Goal: Navigation & Orientation: Find specific page/section

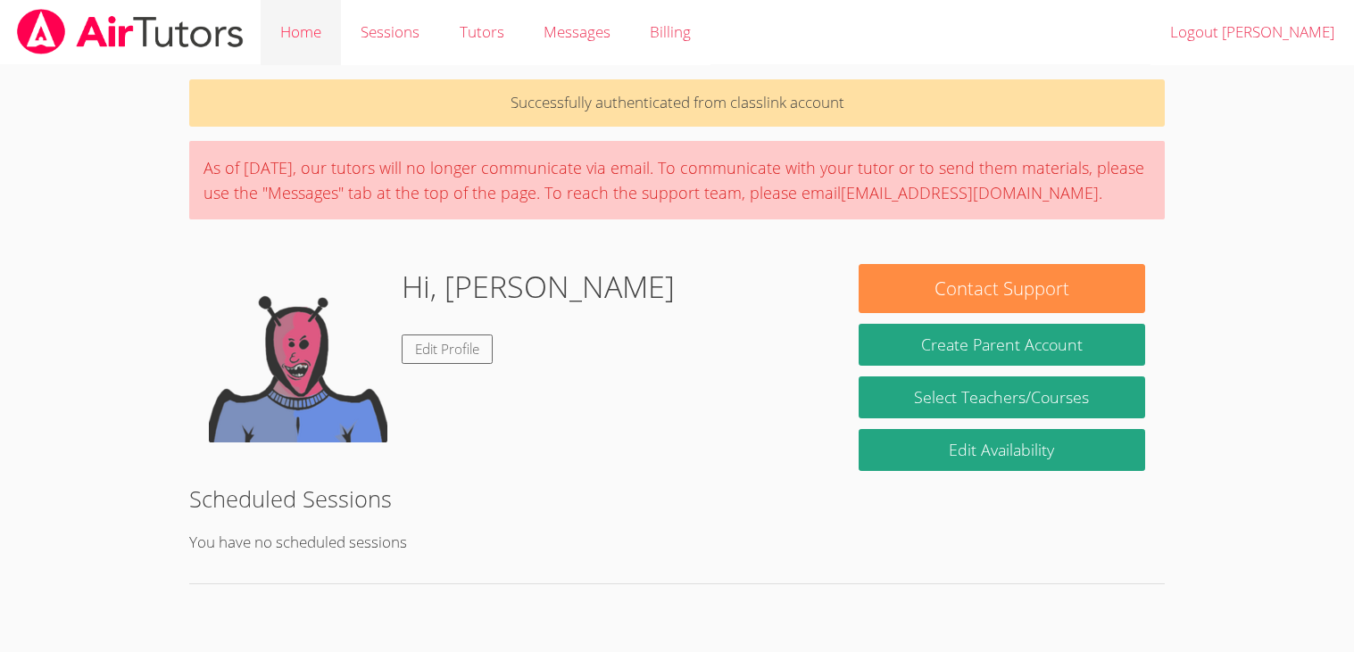
click at [289, 35] on link "Home" at bounding box center [301, 32] width 80 height 65
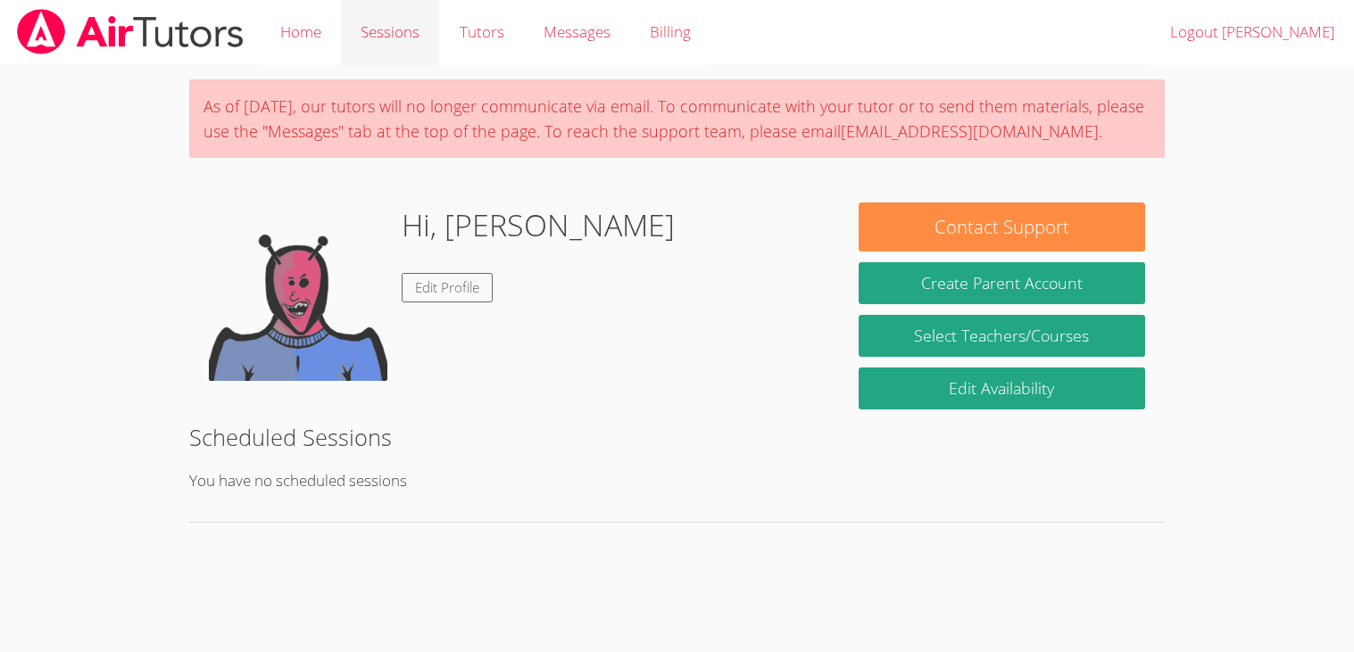
click at [372, 35] on link "Sessions" at bounding box center [390, 32] width 98 height 65
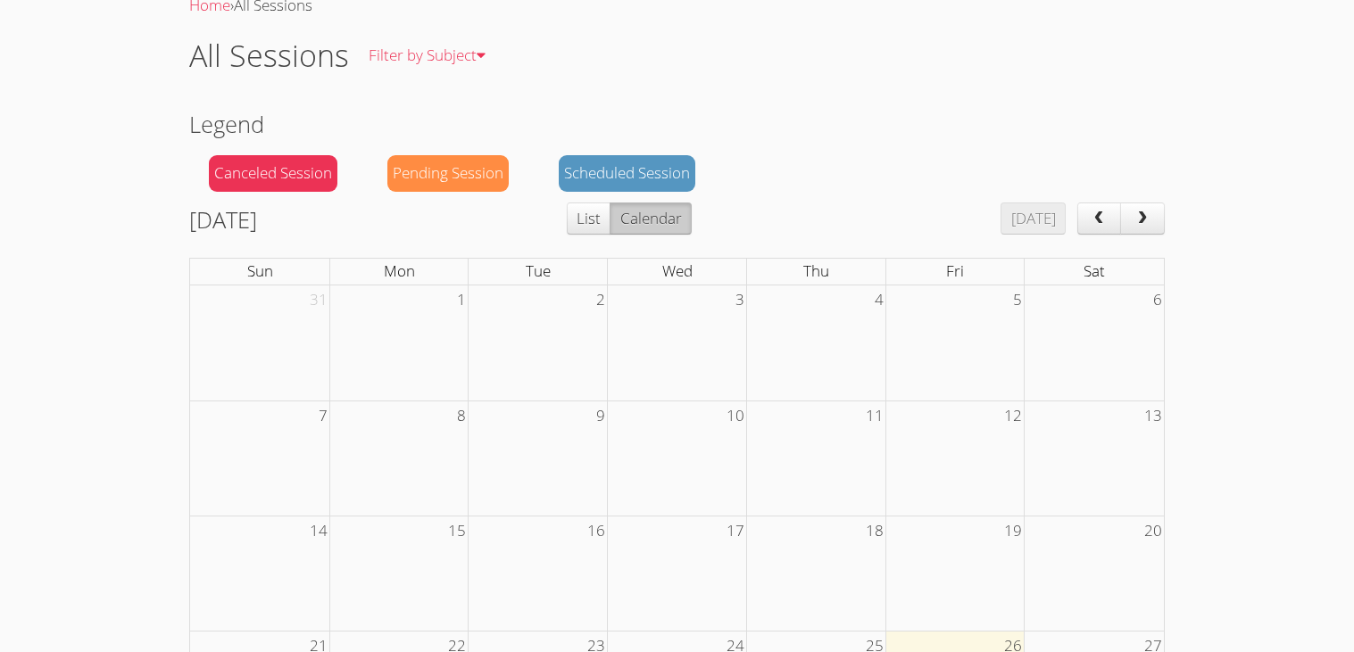
scroll to position [91, 0]
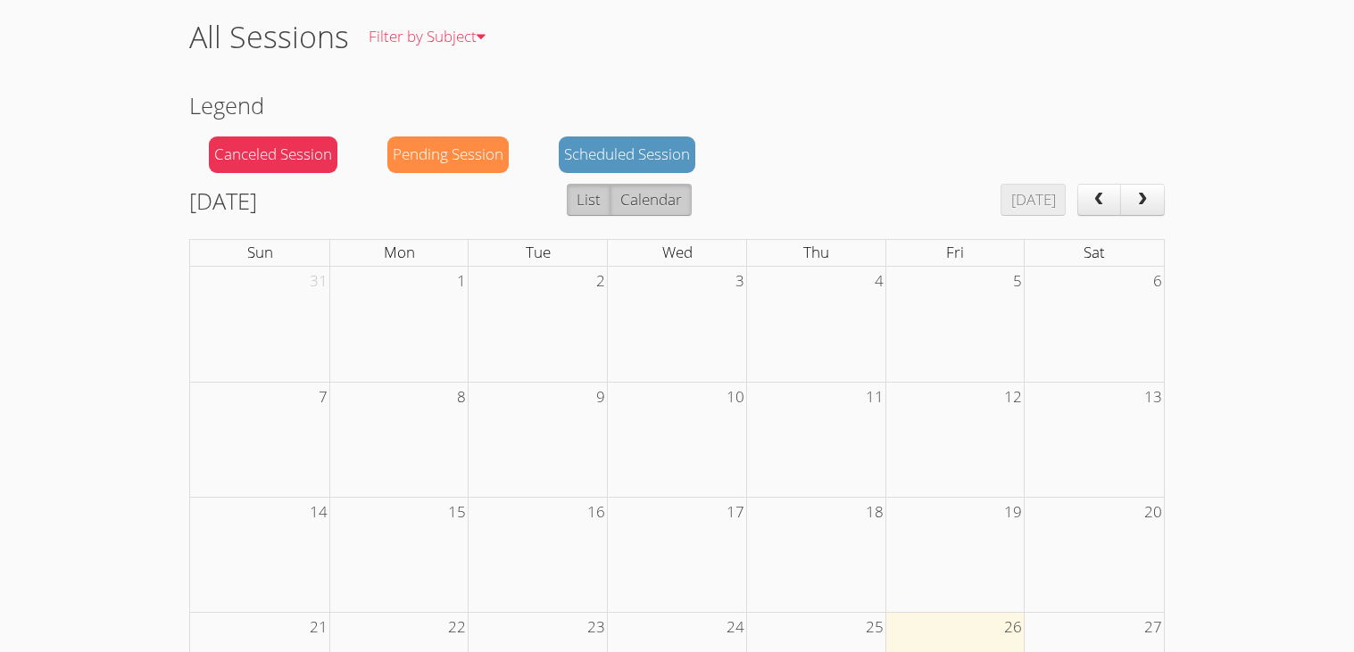
click at [610, 197] on button "List" at bounding box center [589, 200] width 44 height 32
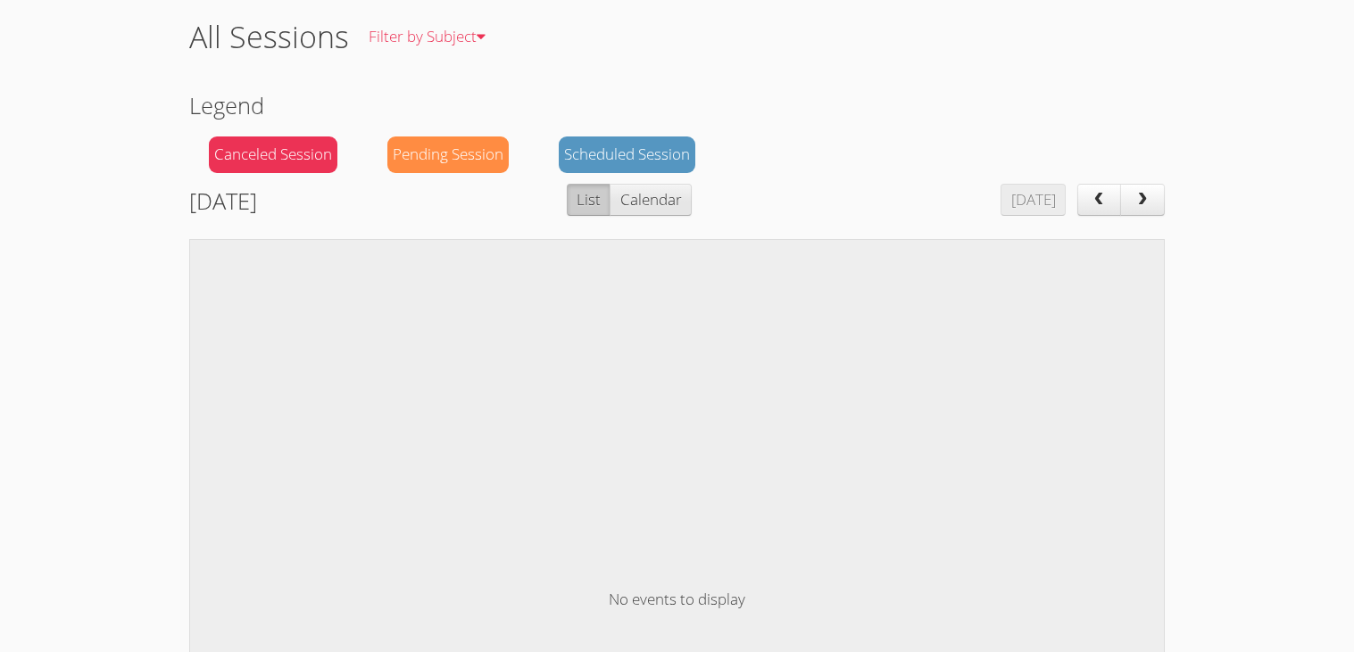
click at [687, 206] on button "Calendar" at bounding box center [649, 200] width 81 height 32
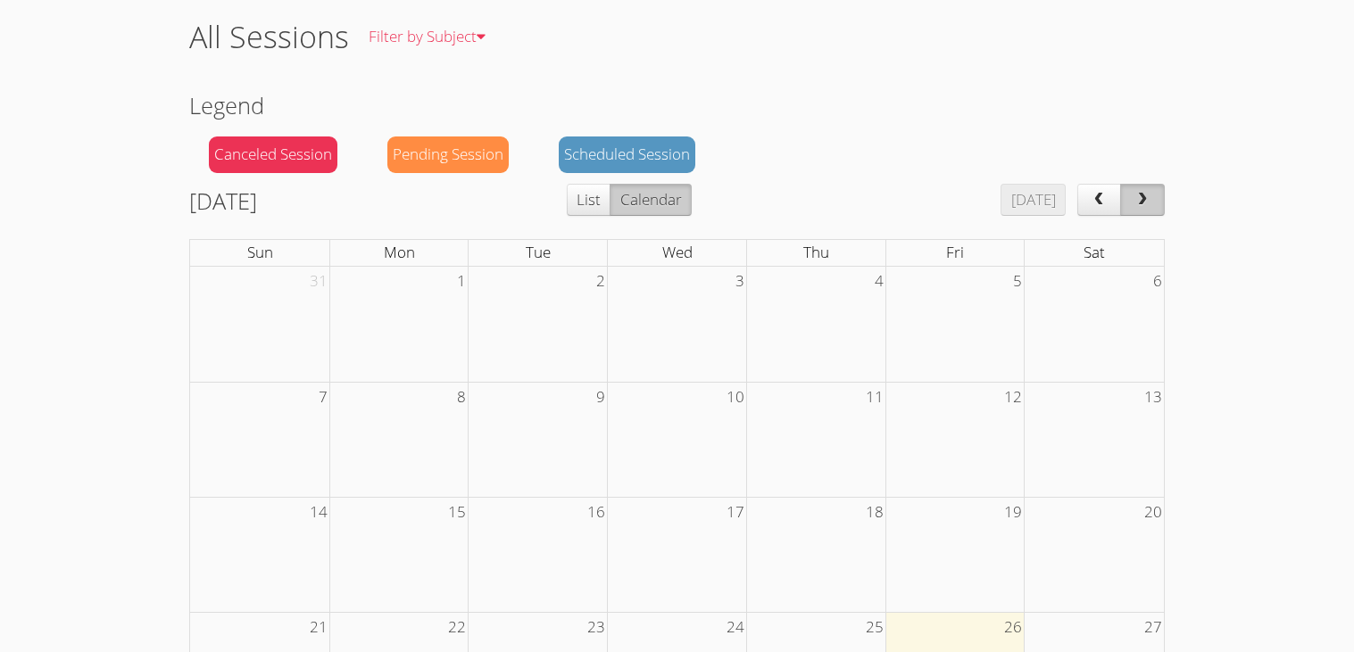
click at [1139, 214] on button "next" at bounding box center [1142, 200] width 45 height 32
click at [1085, 208] on button "prev" at bounding box center [1099, 200] width 45 height 32
click at [437, 308] on td at bounding box center [398, 324] width 139 height 115
click at [260, 153] on div "Canceled Session" at bounding box center [273, 155] width 128 height 37
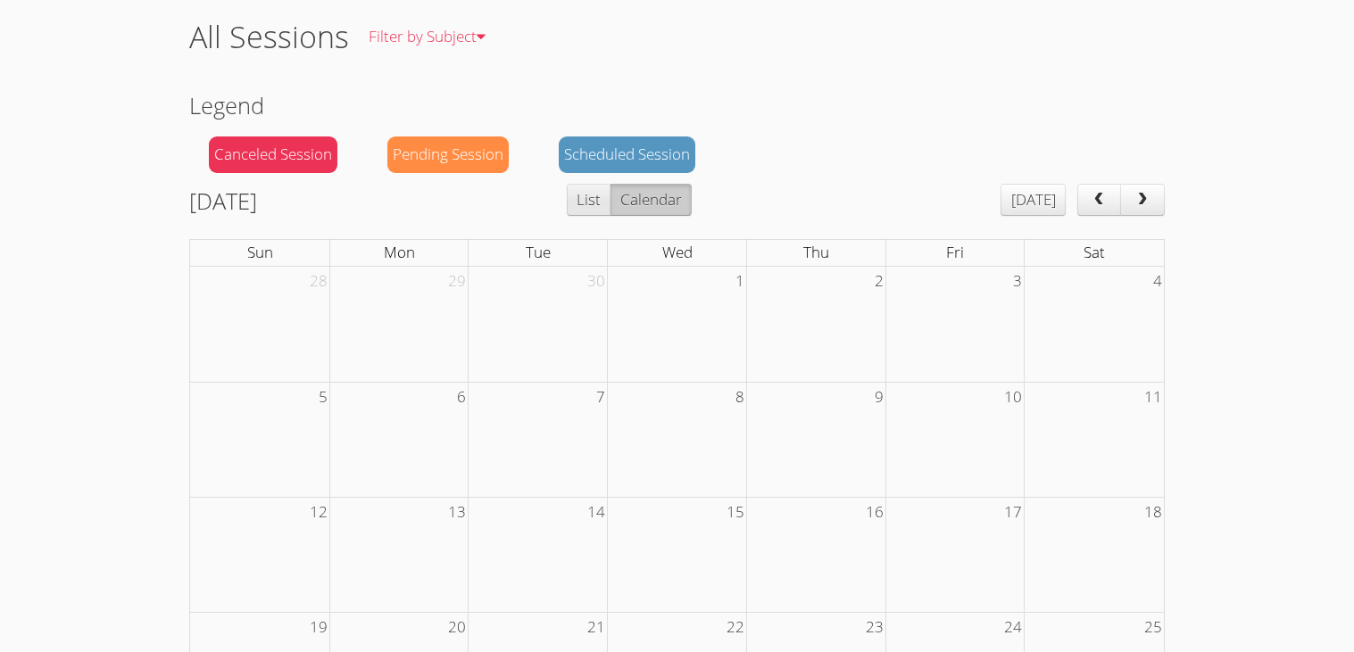
click at [610, 186] on button "List" at bounding box center [589, 200] width 44 height 32
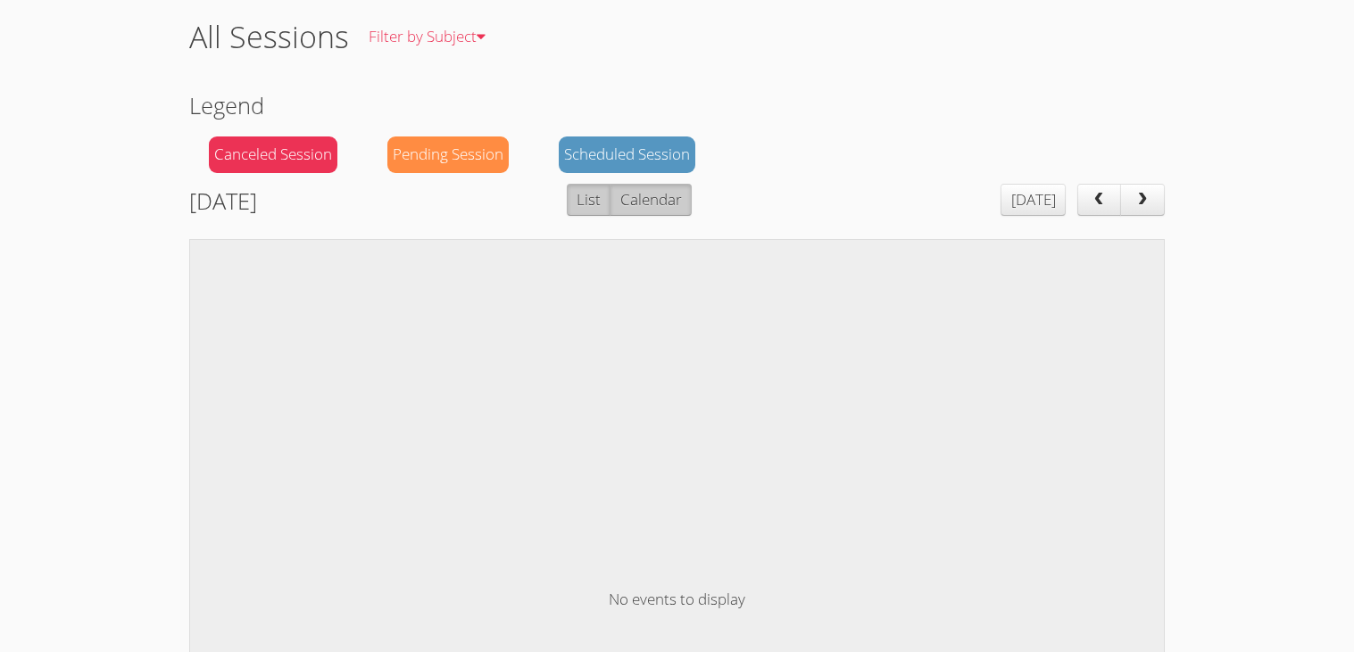
click at [679, 204] on button "Calendar" at bounding box center [649, 200] width 81 height 32
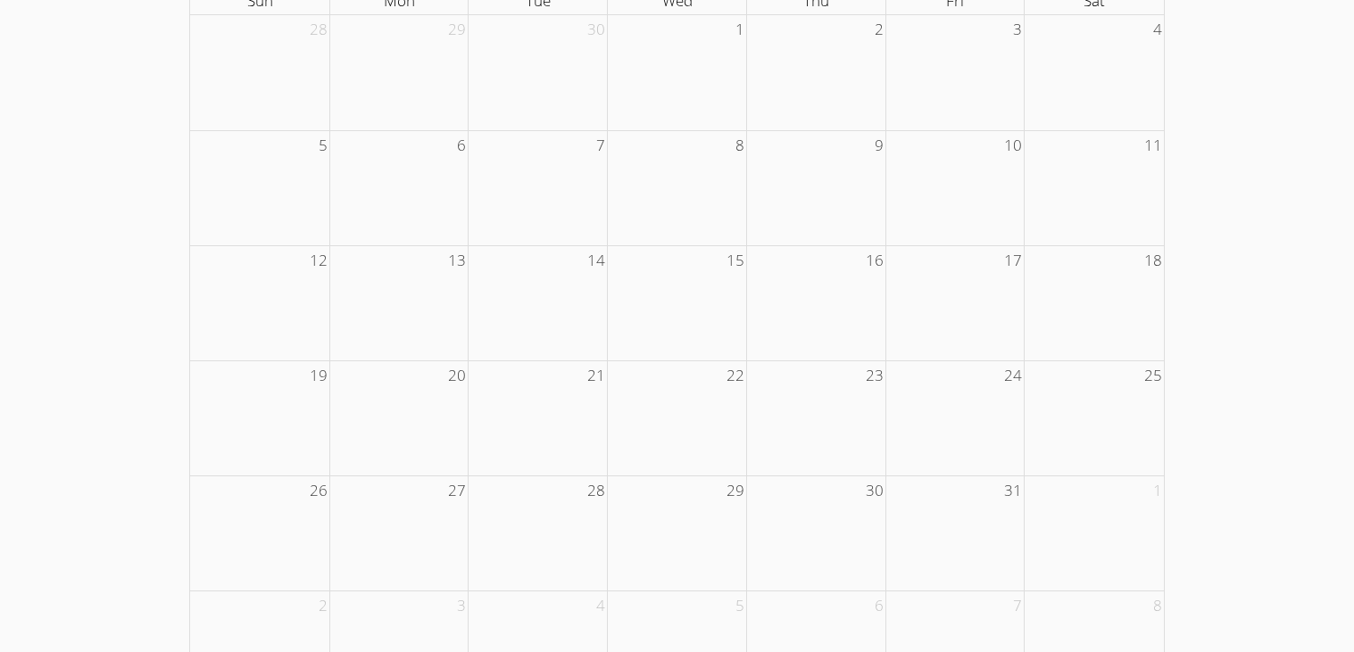
scroll to position [424, 0]
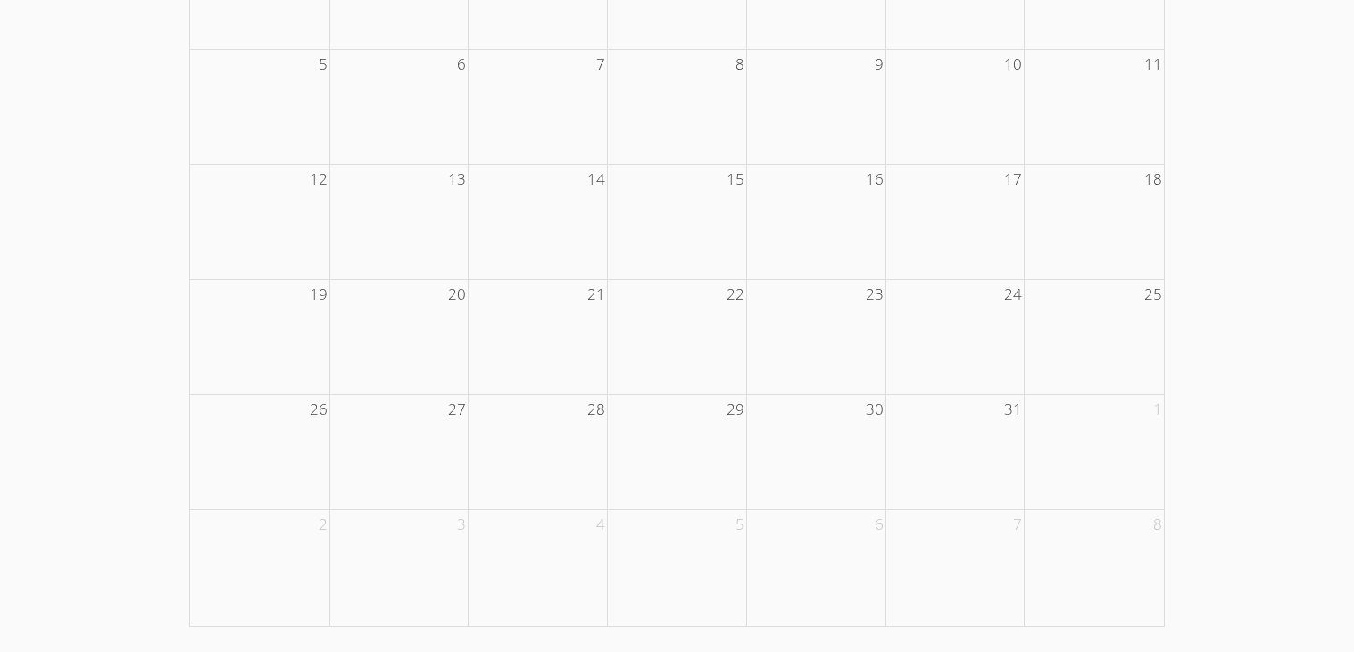
click at [809, 431] on td at bounding box center [815, 451] width 139 height 115
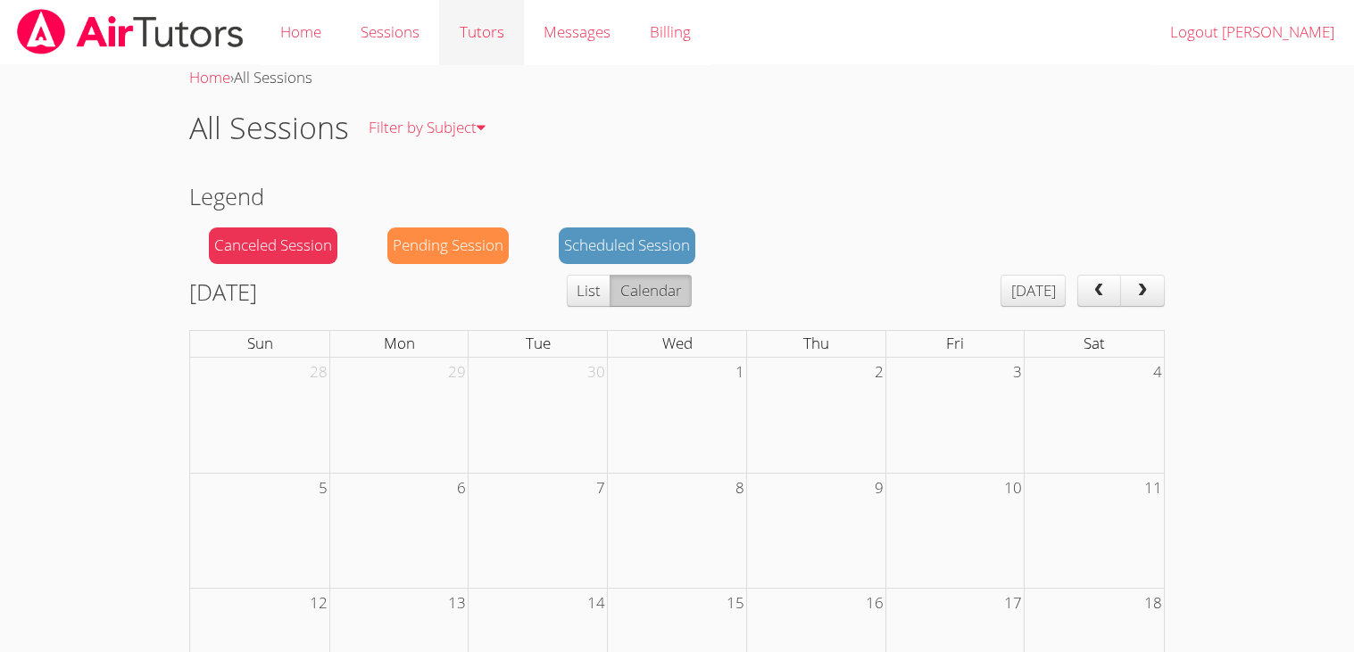
click at [468, 36] on link "Tutors" at bounding box center [481, 32] width 84 height 65
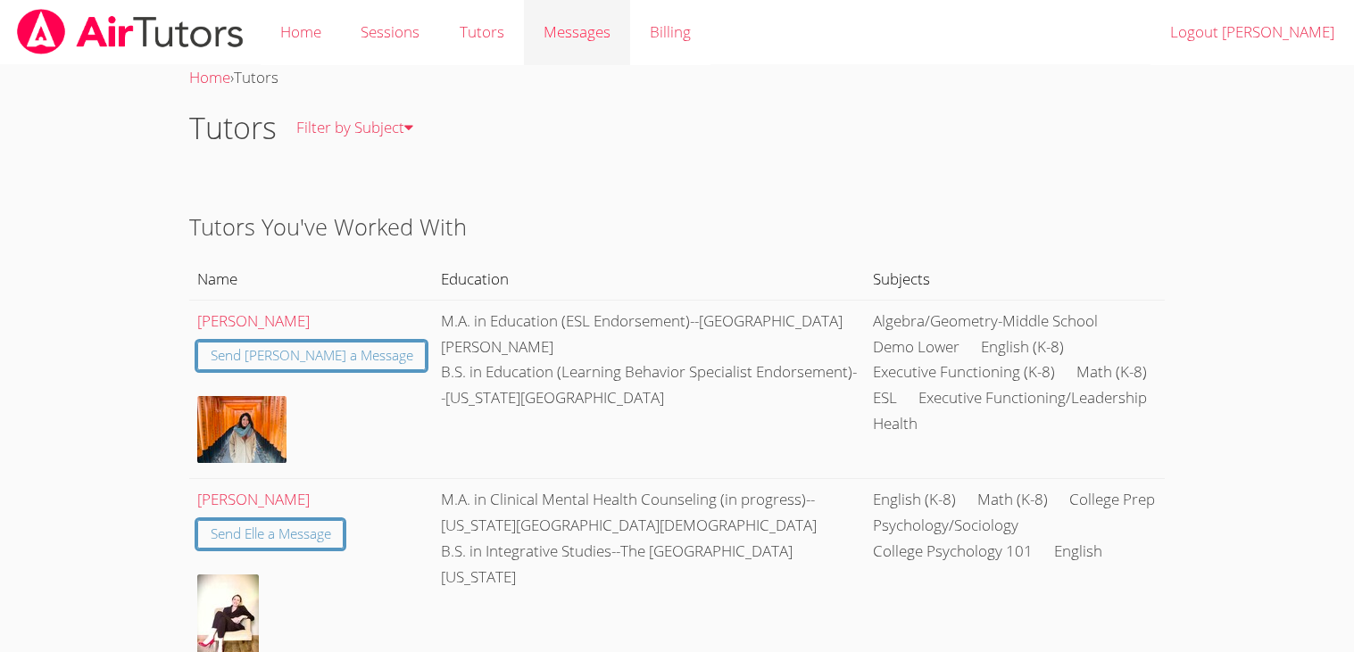
click at [574, 50] on link "Messages" at bounding box center [577, 32] width 106 height 65
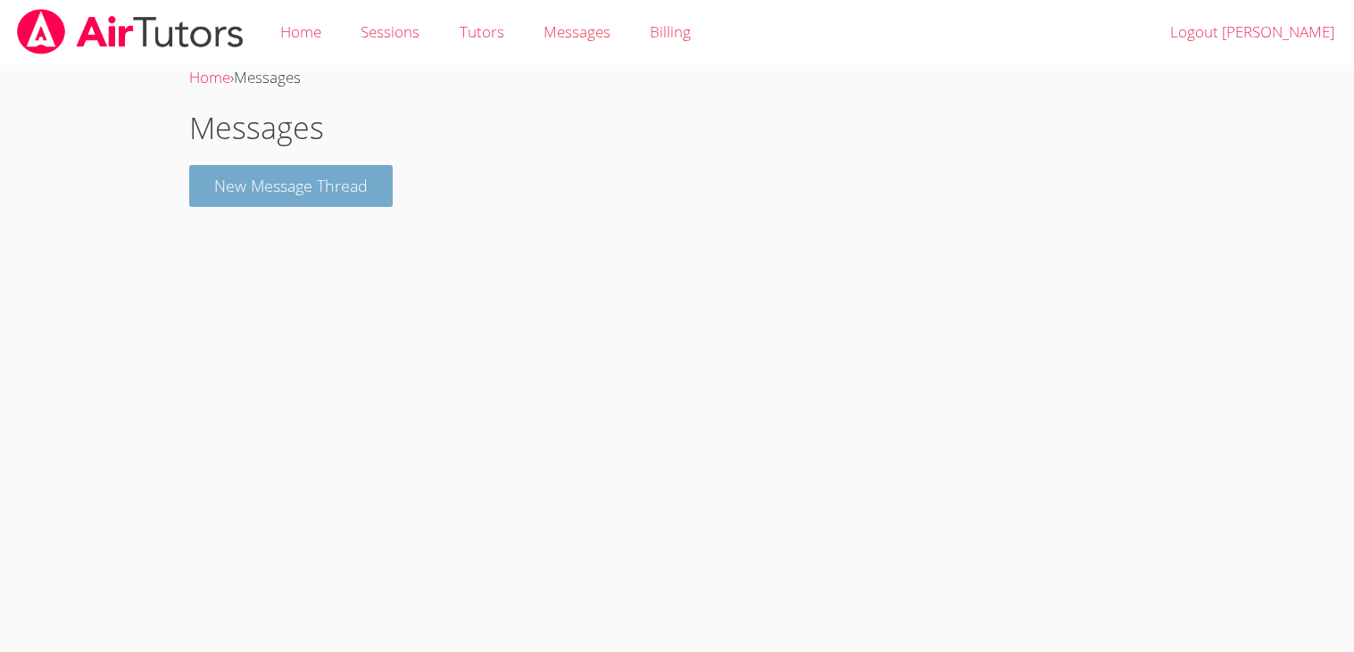
click at [346, 176] on button "New Message Thread" at bounding box center [290, 186] width 203 height 42
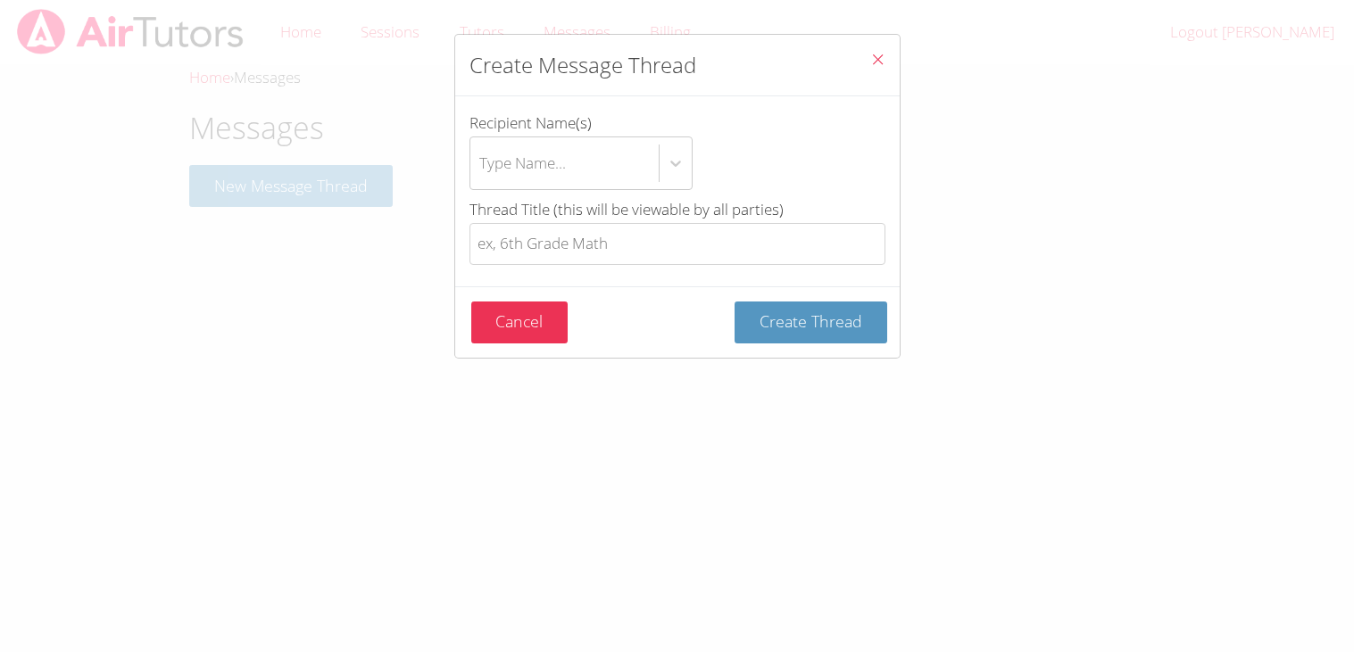
click at [863, 67] on button "Close" at bounding box center [878, 62] width 44 height 54
